Goal: Entertainment & Leisure: Browse casually

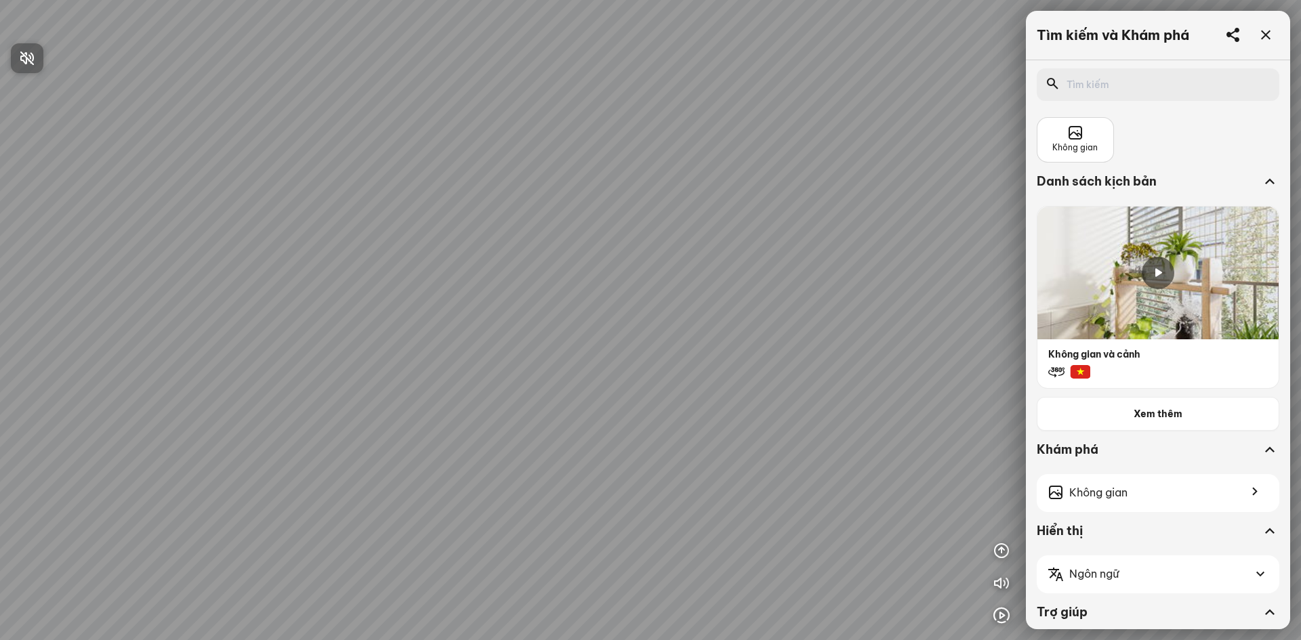
drag, startPoint x: 576, startPoint y: 270, endPoint x: 658, endPoint y: 289, distance: 84.1
click at [658, 289] on div at bounding box center [650, 320] width 1301 height 640
drag, startPoint x: 724, startPoint y: 311, endPoint x: 642, endPoint y: 306, distance: 82.1
click at [551, 320] on div at bounding box center [650, 320] width 1301 height 640
click at [1262, 28] on icon at bounding box center [1265, 35] width 16 height 16
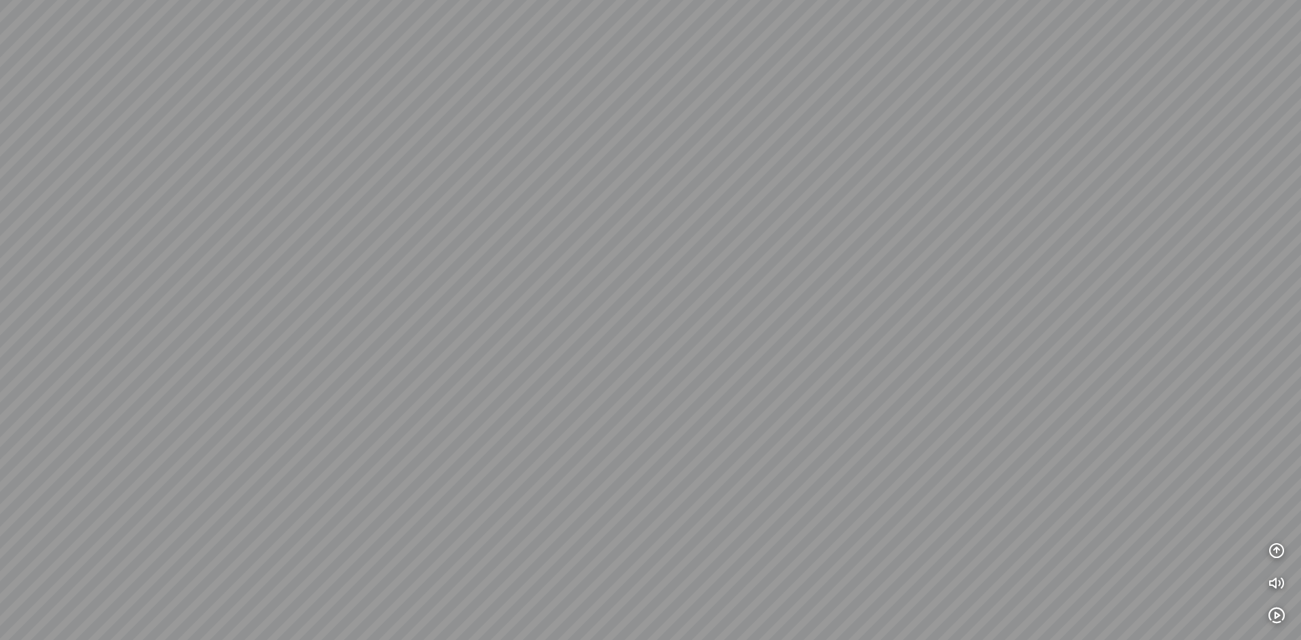
drag, startPoint x: 553, startPoint y: 297, endPoint x: 603, endPoint y: 285, distance: 51.1
click at [603, 285] on div at bounding box center [650, 320] width 1301 height 640
click at [683, 350] on div at bounding box center [650, 320] width 1301 height 640
drag, startPoint x: 649, startPoint y: 338, endPoint x: 775, endPoint y: 438, distance: 160.6
click at [770, 440] on div at bounding box center [650, 320] width 1301 height 640
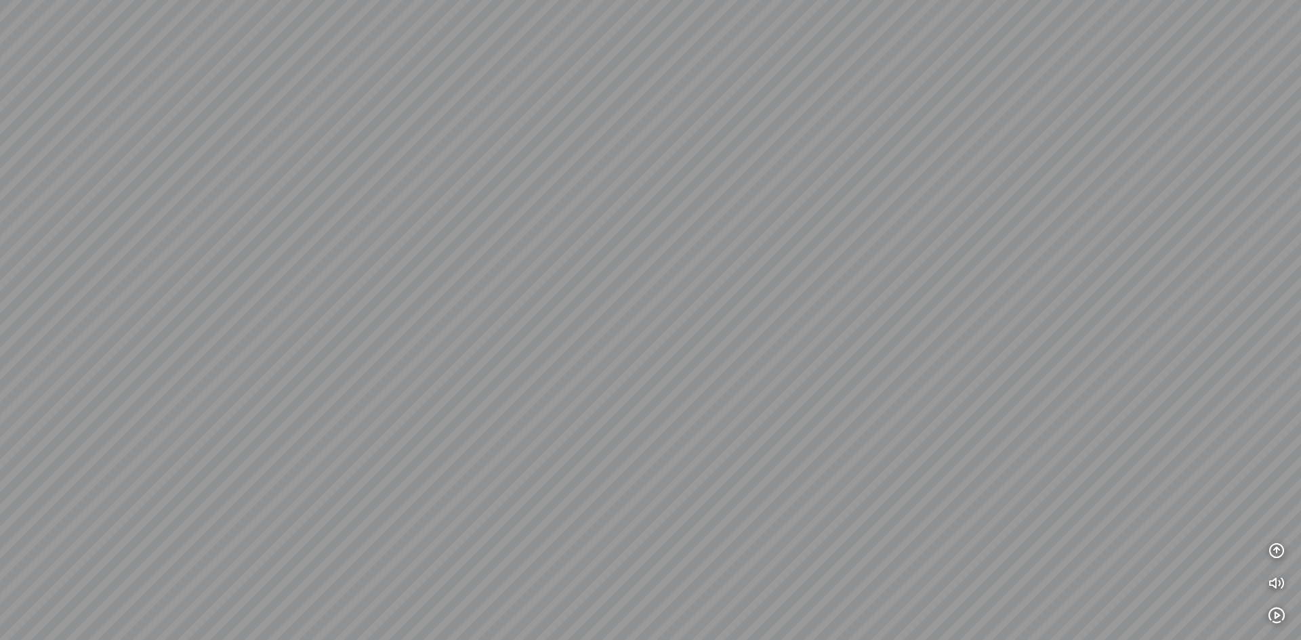
click at [686, 222] on div at bounding box center [650, 320] width 1301 height 640
click at [1278, 615] on icon "button" at bounding box center [1276, 616] width 16 height 16
click at [1274, 547] on icon "button" at bounding box center [1276, 551] width 16 height 16
click at [1276, 482] on icon "button" at bounding box center [1276, 486] width 16 height 16
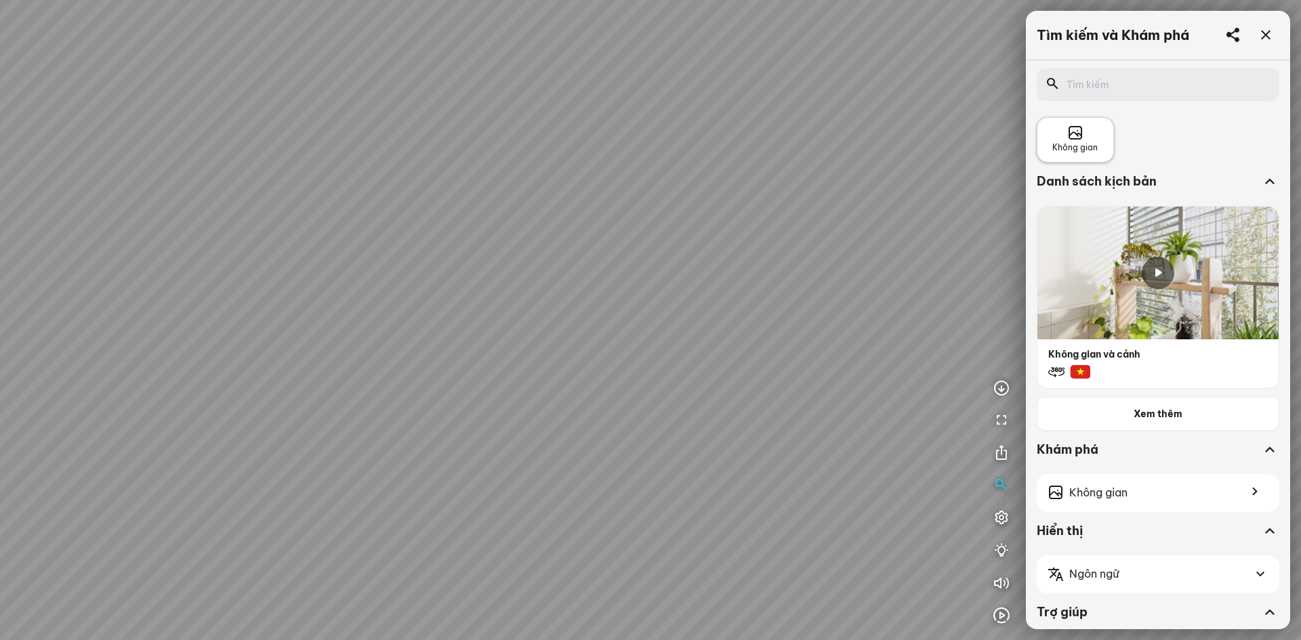
click at [1057, 136] on div "Không gian" at bounding box center [1074, 139] width 45 height 29
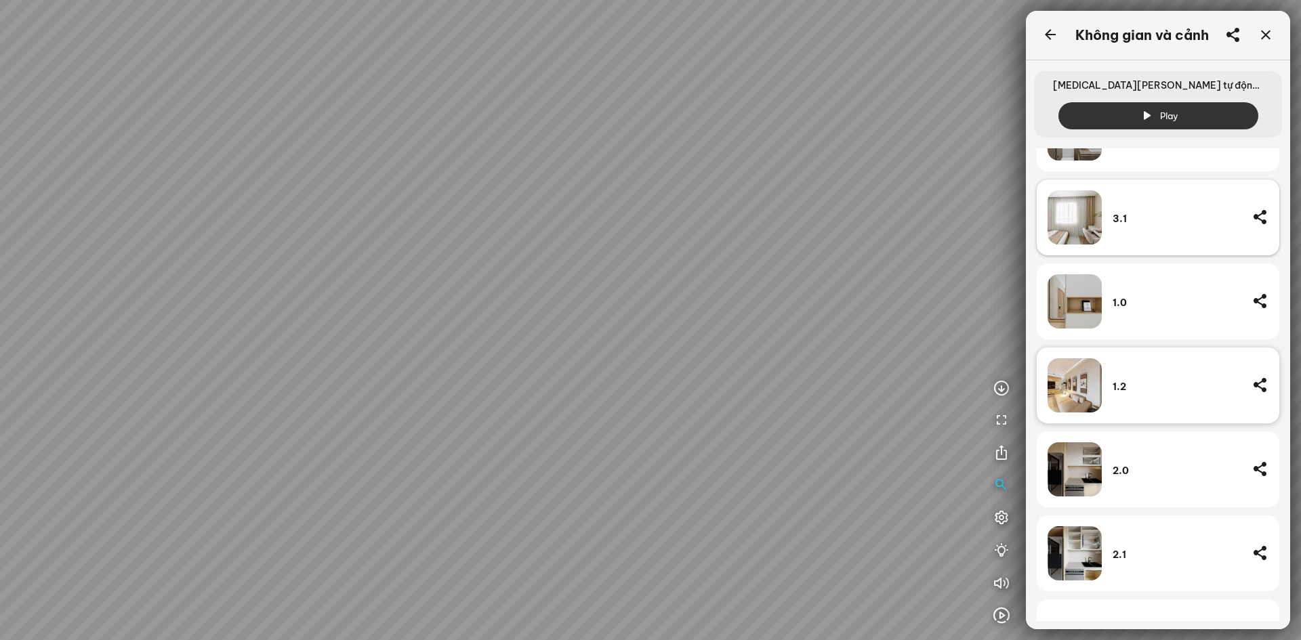
scroll to position [259, 0]
click at [1066, 300] on img at bounding box center [1074, 301] width 54 height 54
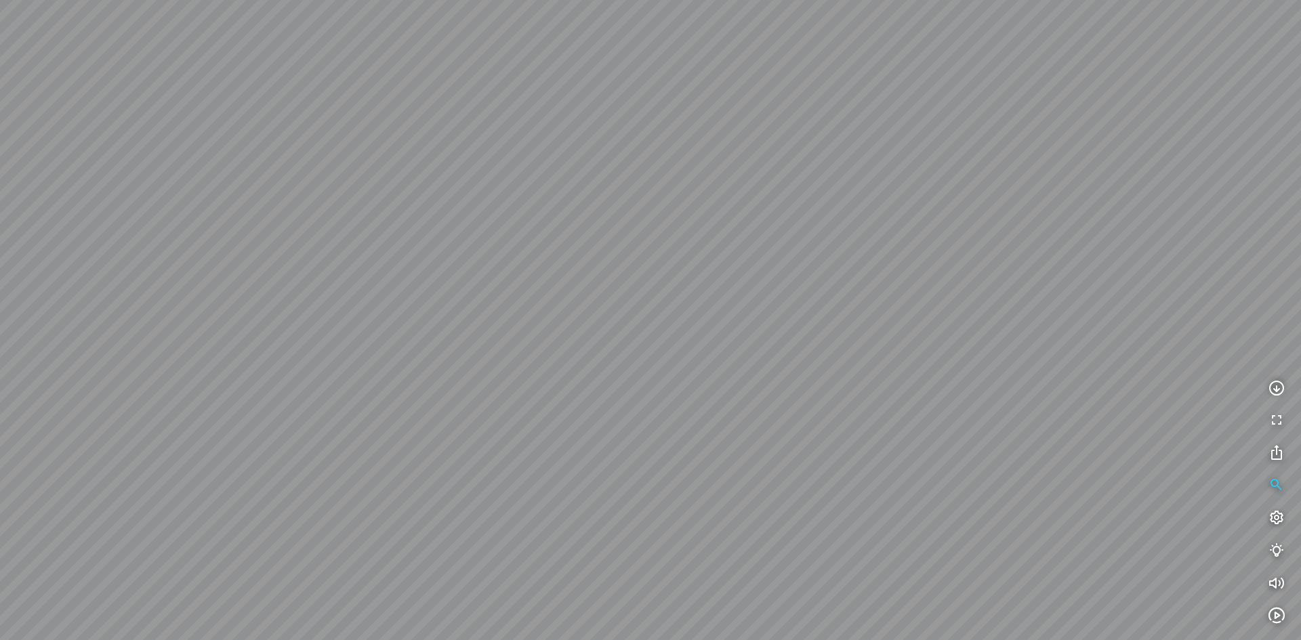
drag, startPoint x: 929, startPoint y: 335, endPoint x: 900, endPoint y: 417, distance: 87.2
click at [900, 417] on div at bounding box center [650, 320] width 1301 height 640
drag, startPoint x: 585, startPoint y: 431, endPoint x: 1020, endPoint y: 352, distance: 442.7
click at [1056, 350] on div at bounding box center [650, 320] width 1301 height 640
drag, startPoint x: 706, startPoint y: 295, endPoint x: 948, endPoint y: 266, distance: 243.6
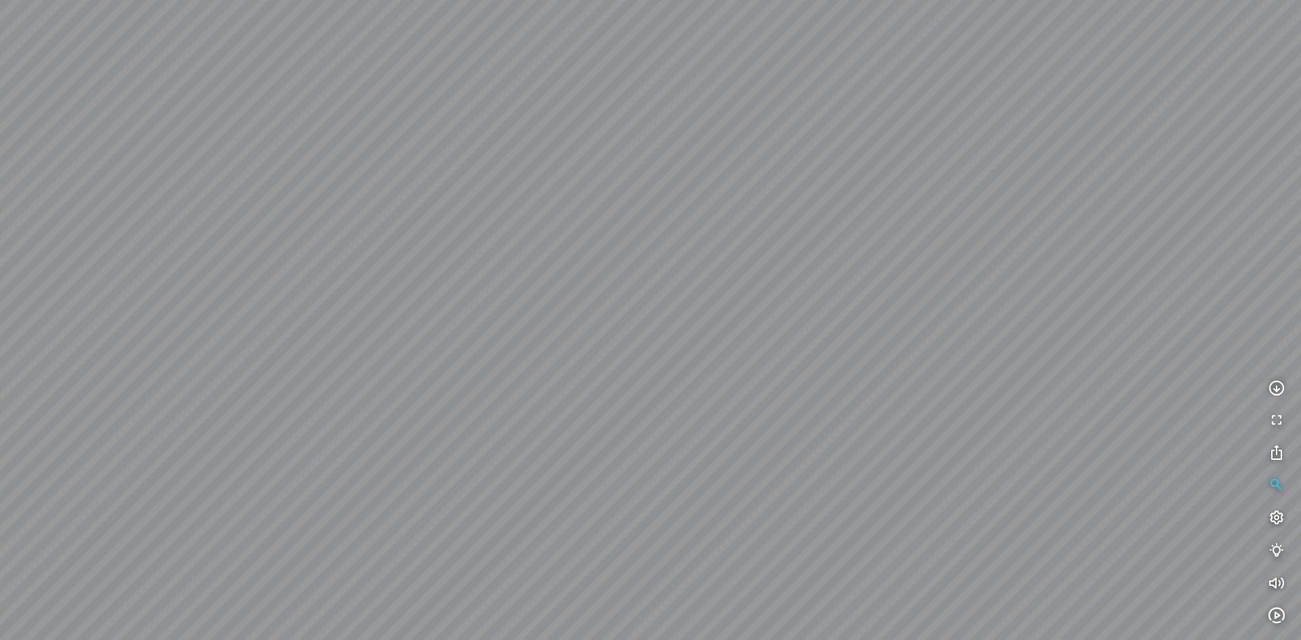
click at [948, 266] on div at bounding box center [650, 320] width 1301 height 640
drag, startPoint x: 790, startPoint y: 337, endPoint x: 881, endPoint y: 345, distance: 91.9
click at [962, 337] on div at bounding box center [650, 320] width 1301 height 640
drag, startPoint x: 793, startPoint y: 352, endPoint x: 832, endPoint y: 354, distance: 38.6
click at [832, 354] on div at bounding box center [650, 320] width 1301 height 640
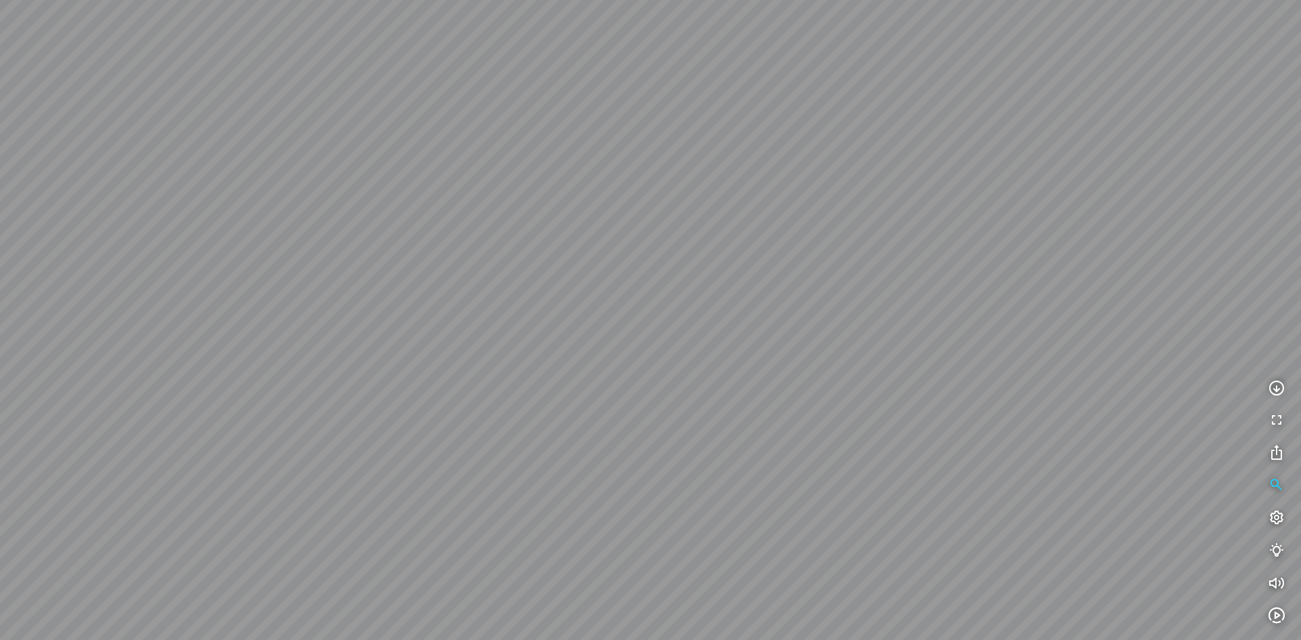
drag, startPoint x: 578, startPoint y: 469, endPoint x: 807, endPoint y: 489, distance: 229.2
click at [807, 489] on div at bounding box center [650, 320] width 1301 height 640
click at [875, 388] on div at bounding box center [650, 320] width 1301 height 640
